Goal: Find contact information: Find contact information

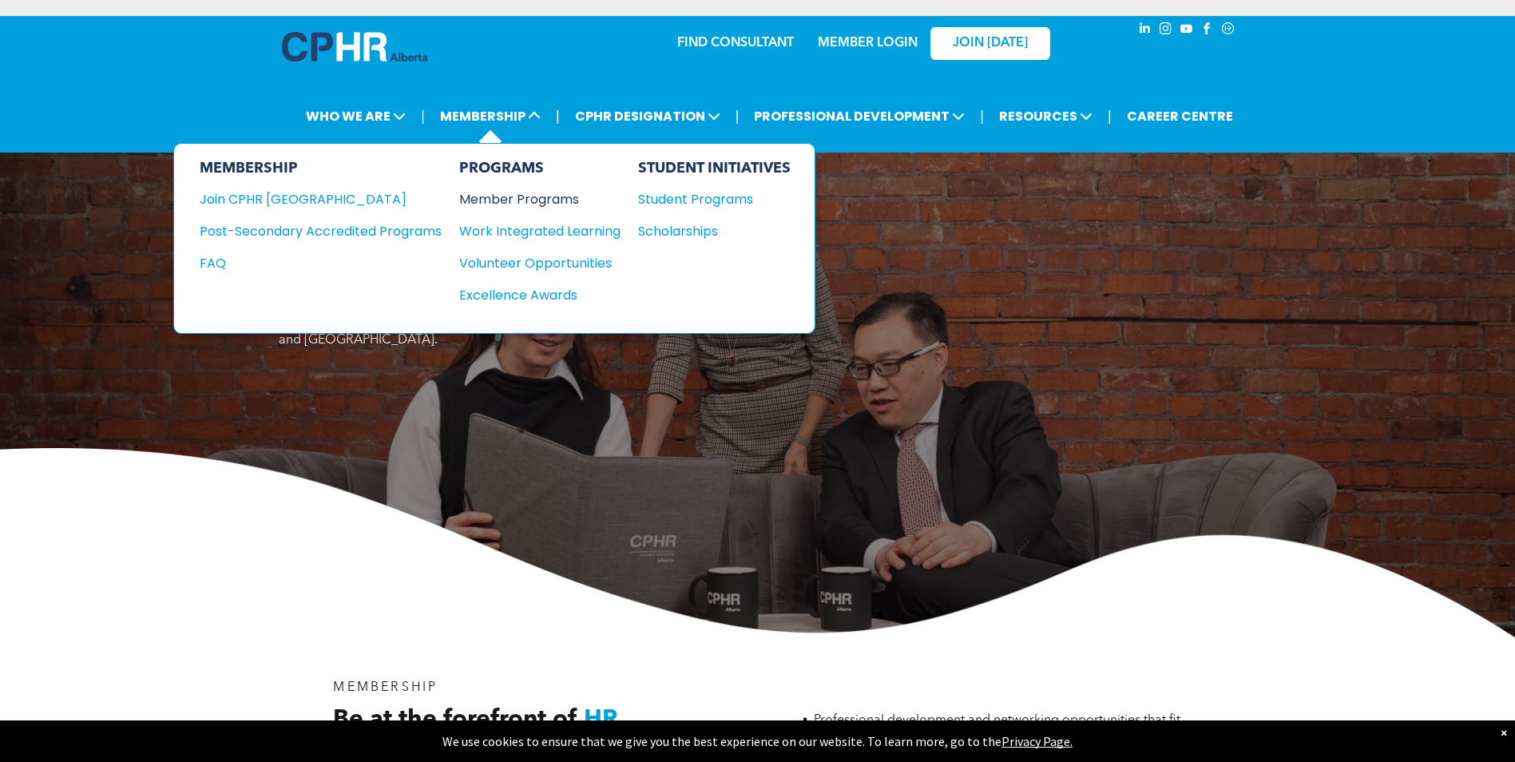
click at [513, 190] on div "Member Programs" at bounding box center [531, 199] width 145 height 20
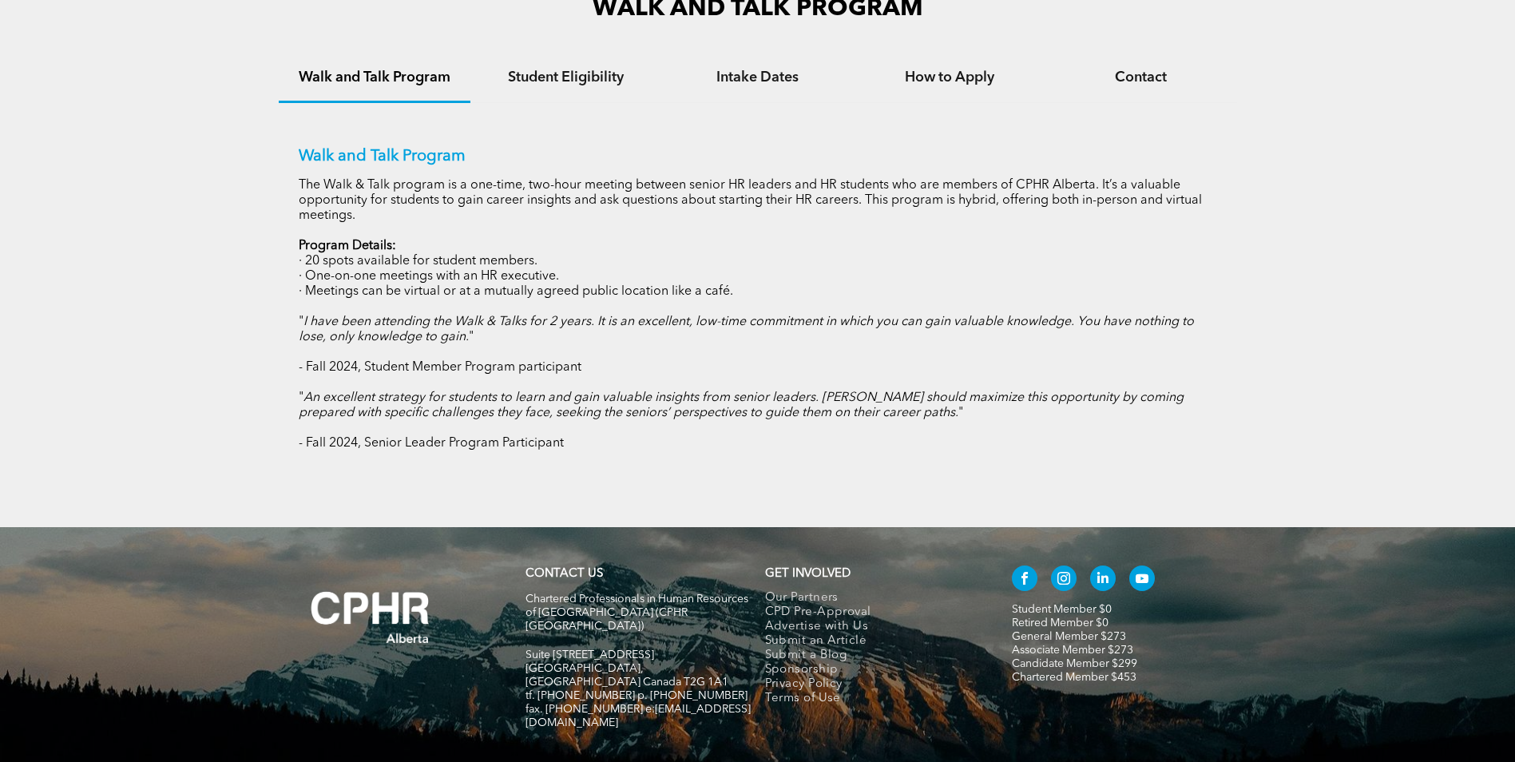
scroll to position [1108, 0]
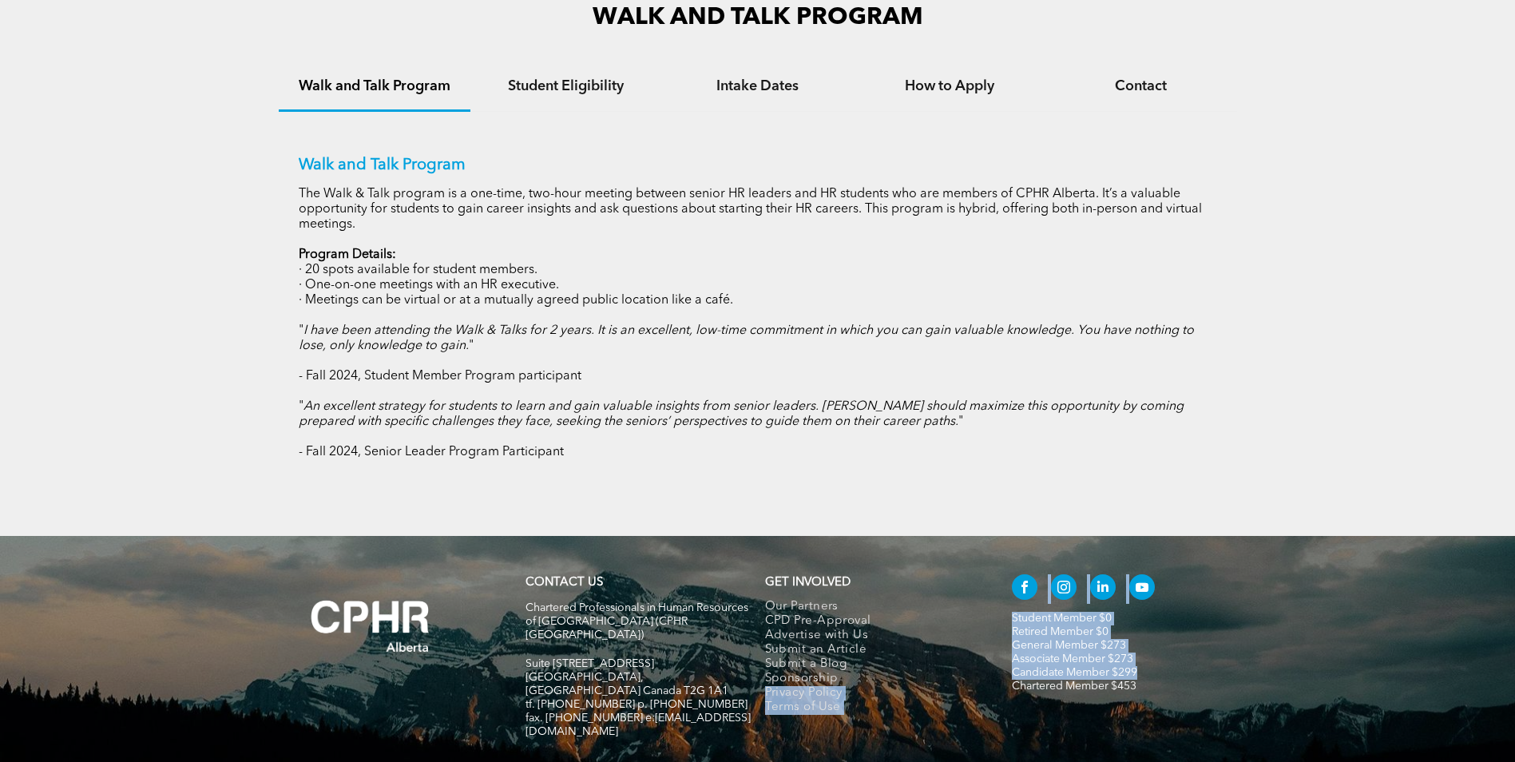
drag, startPoint x: 1148, startPoint y: 663, endPoint x: 994, endPoint y: 669, distance: 154.2
click at [994, 669] on div "CONTACT US Chartered Professionals in Human Resources of [GEOGRAPHIC_DATA] ([GE…" at bounding box center [758, 664] width 958 height 193
